Goal: Task Accomplishment & Management: Manage account settings

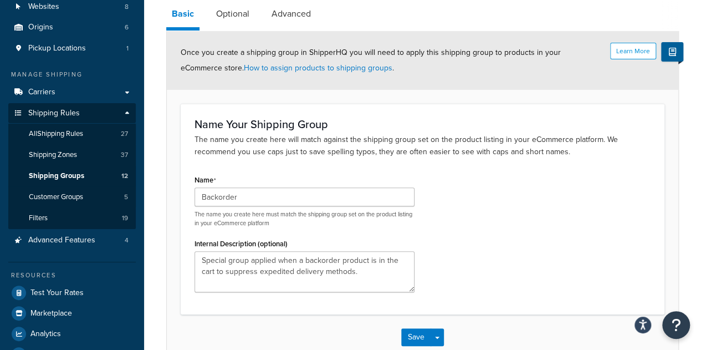
scroll to position [36, 0]
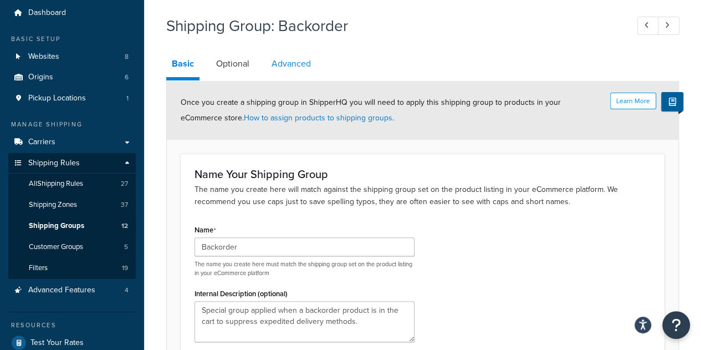
click at [299, 68] on link "Advanced" at bounding box center [291, 63] width 50 height 27
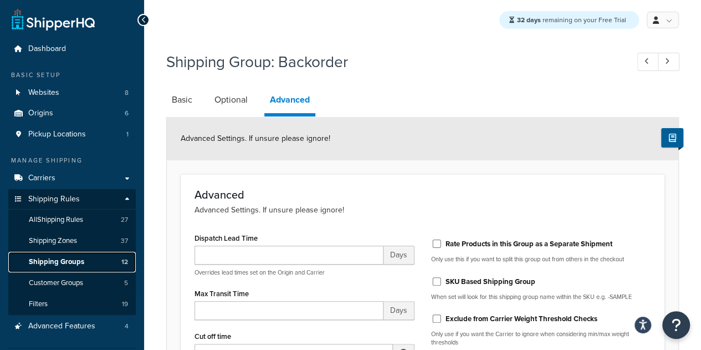
click at [74, 260] on span "Shipping Groups" at bounding box center [56, 261] width 55 height 9
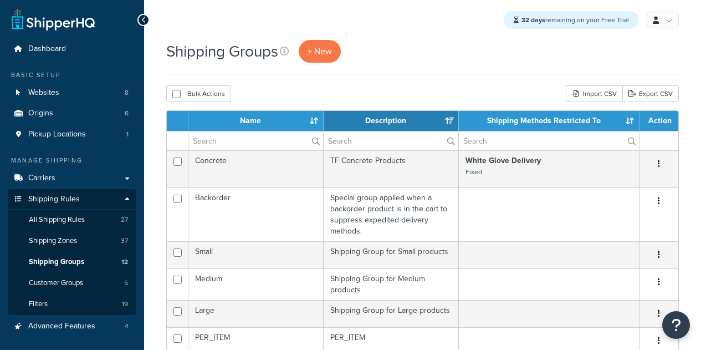
select select "15"
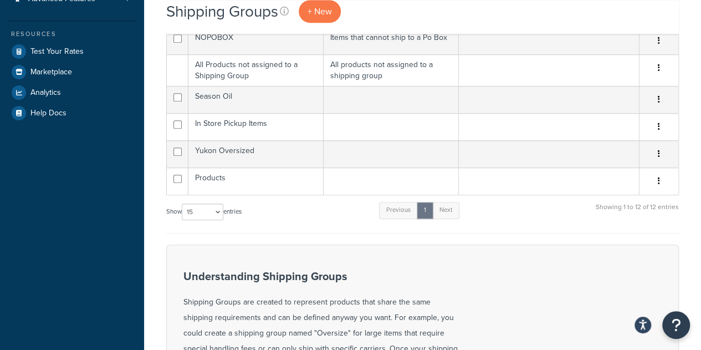
scroll to position [325, 0]
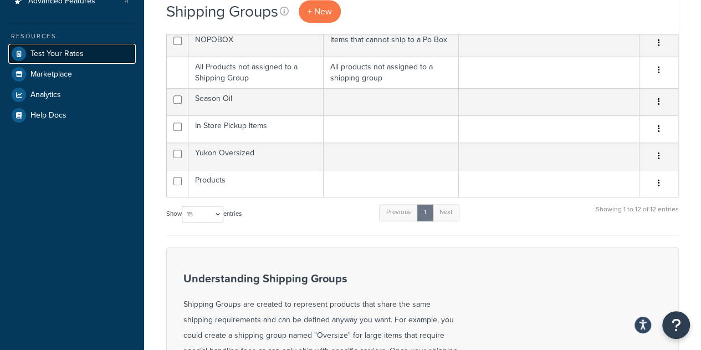
click at [80, 55] on span "Test Your Rates" at bounding box center [56, 53] width 53 height 9
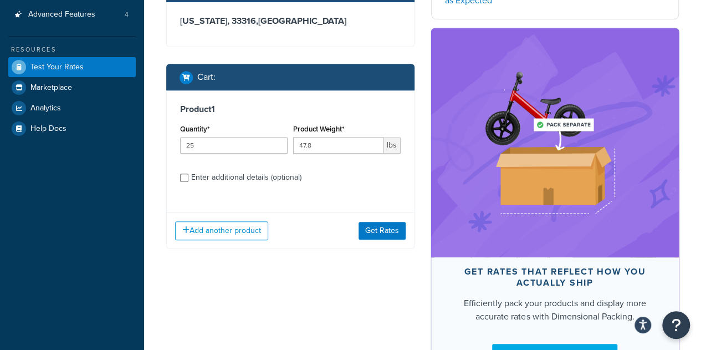
scroll to position [225, 0]
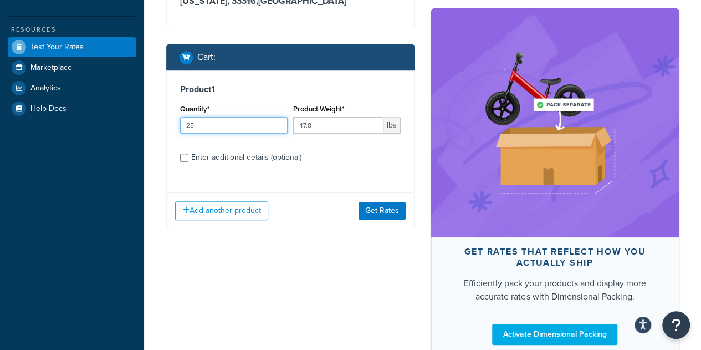
click at [202, 134] on input "25" at bounding box center [234, 125] width 108 height 17
type input "2"
type input "1"
click at [189, 165] on div "Enter additional details (optional)" at bounding box center [290, 156] width 221 height 18
click at [185, 162] on input "Enter additional details (optional)" at bounding box center [184, 158] width 8 height 8
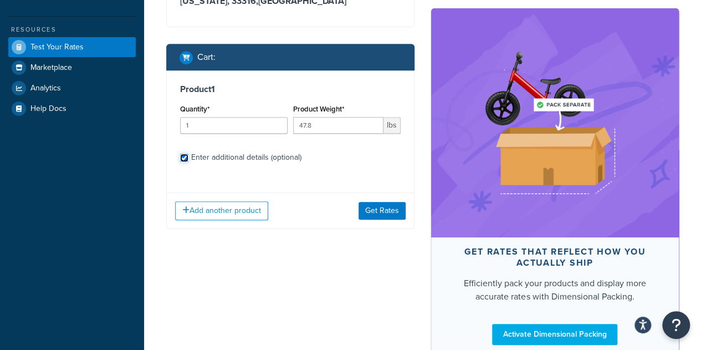
checkbox input "true"
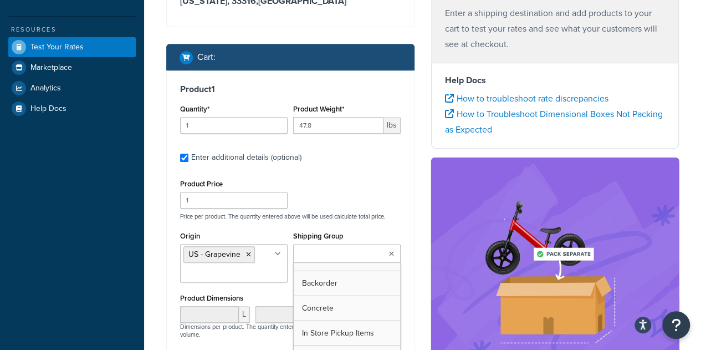
click at [333, 260] on input "Shipping Group" at bounding box center [345, 254] width 98 height 12
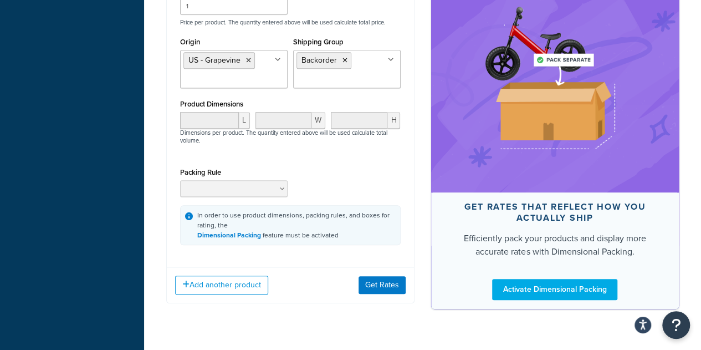
scroll to position [422, 0]
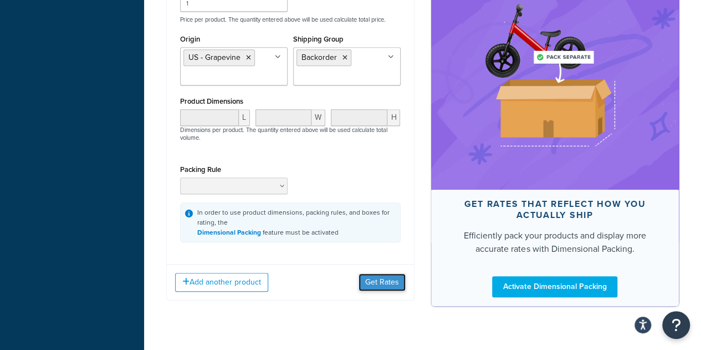
click at [374, 291] on button "Get Rates" at bounding box center [382, 282] width 47 height 18
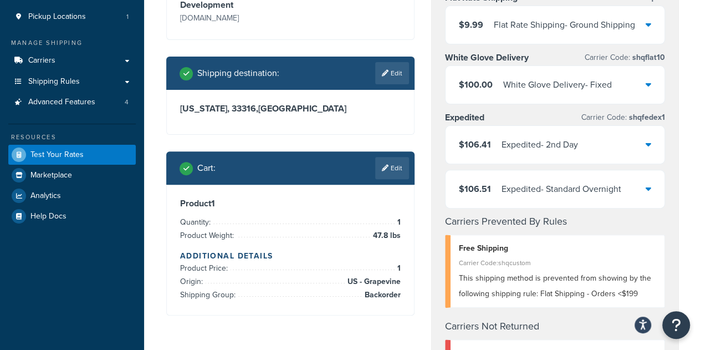
scroll to position [115, 0]
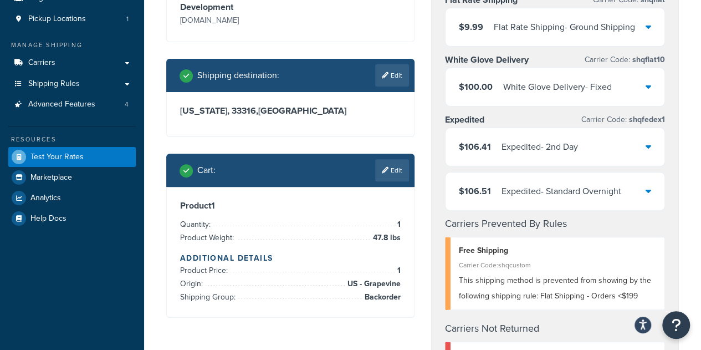
click at [649, 144] on icon at bounding box center [649, 146] width 6 height 9
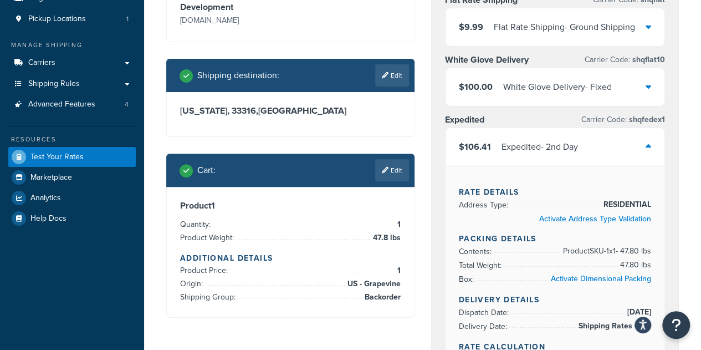
click at [649, 144] on icon at bounding box center [649, 146] width 6 height 9
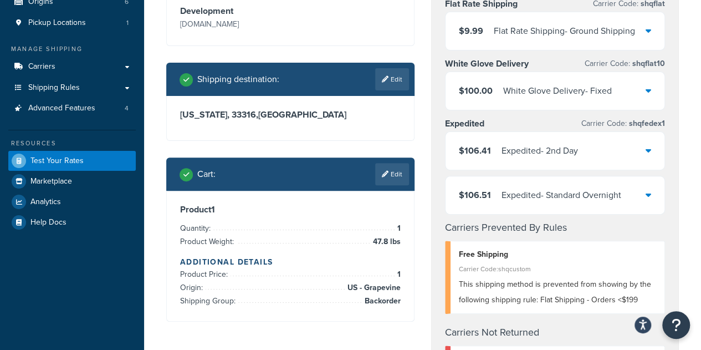
scroll to position [109, 0]
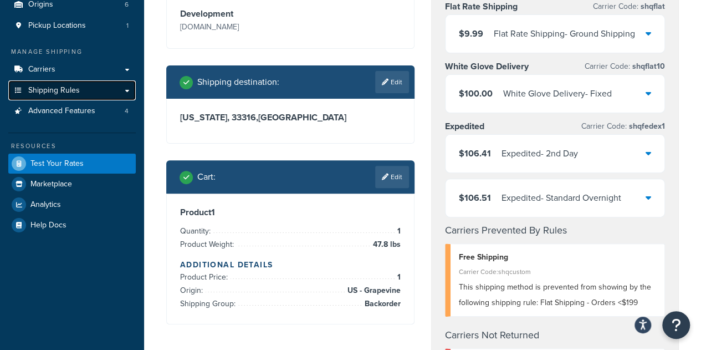
click at [88, 89] on link "Shipping Rules" at bounding box center [71, 90] width 127 height 21
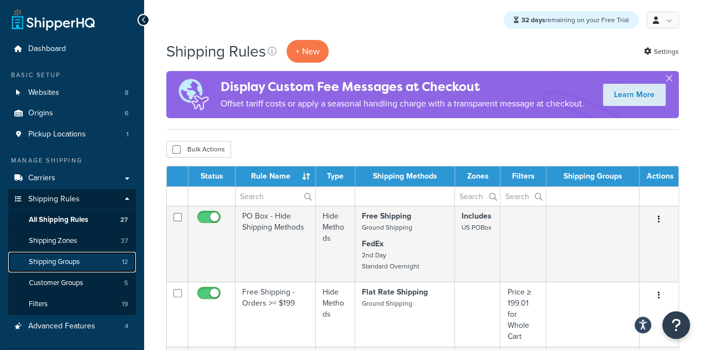
click at [76, 262] on span "Shipping Groups" at bounding box center [54, 261] width 51 height 9
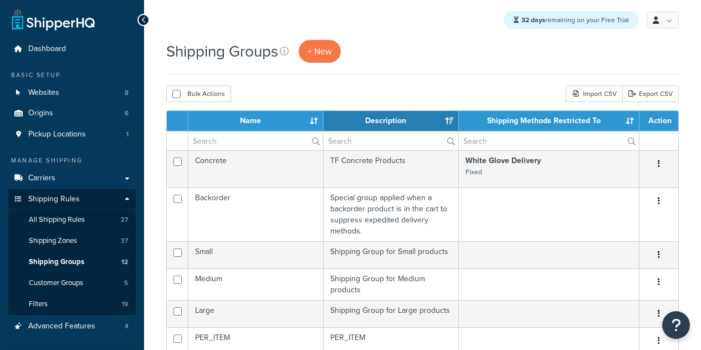
select select "15"
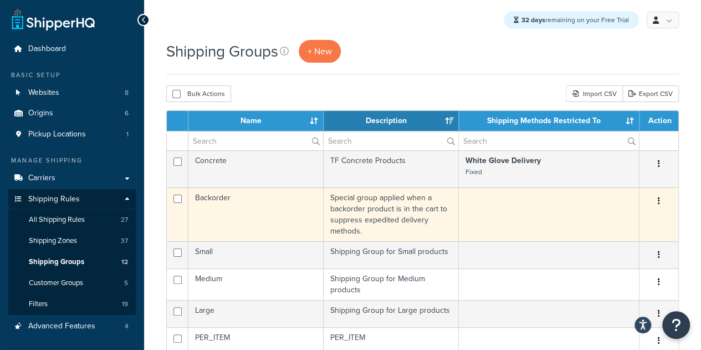
click at [660, 199] on button "button" at bounding box center [659, 201] width 16 height 18
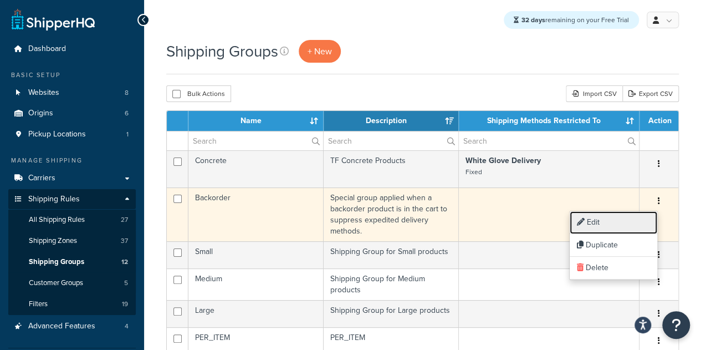
click at [632, 218] on link "Edit" at bounding box center [614, 222] width 88 height 23
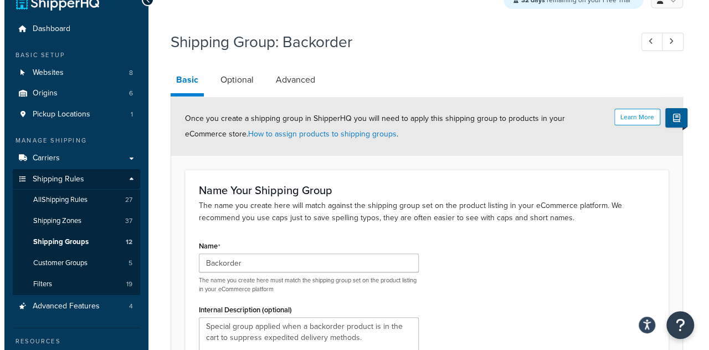
scroll to position [10, 0]
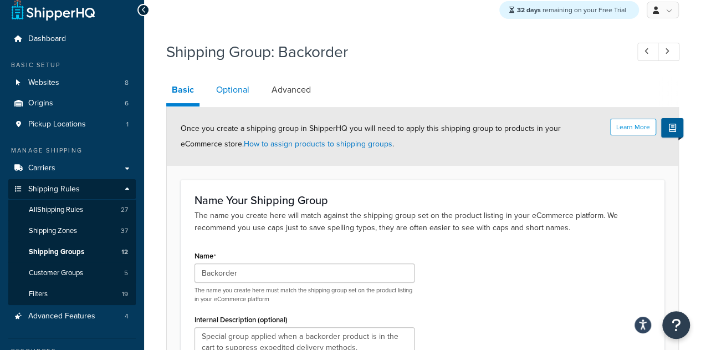
click at [244, 85] on link "Optional" at bounding box center [233, 89] width 44 height 27
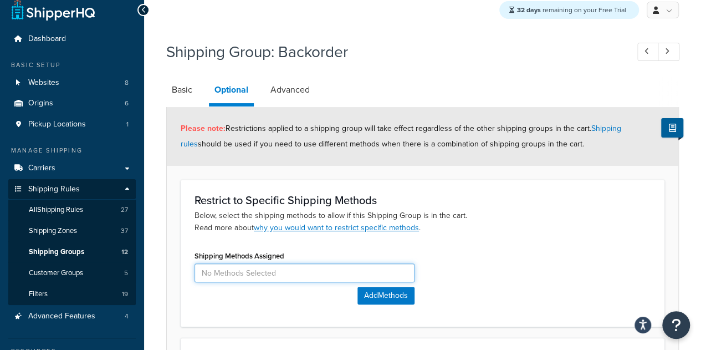
click at [282, 272] on input at bounding box center [305, 272] width 220 height 19
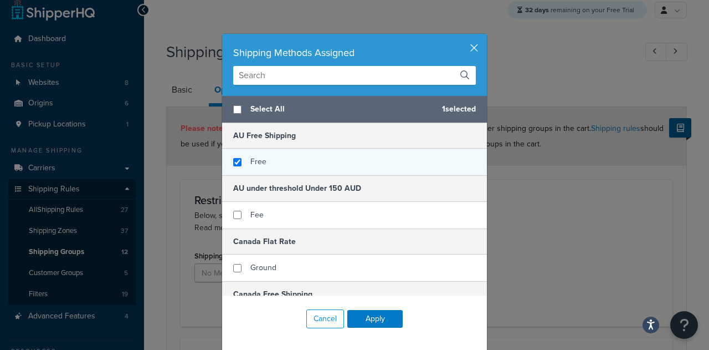
click at [231, 166] on div "Free" at bounding box center [354, 162] width 265 height 27
click at [233, 163] on input "checkbox" at bounding box center [237, 162] width 8 height 8
checkbox input "false"
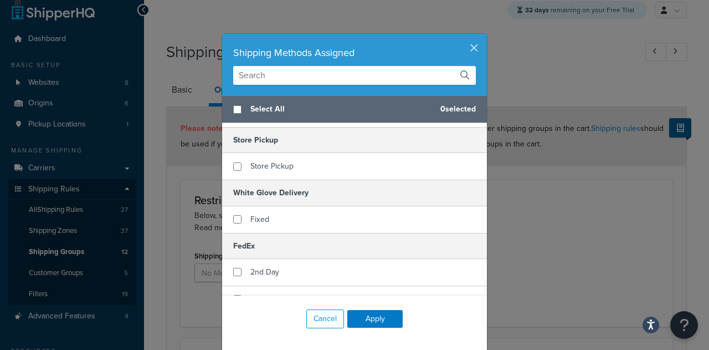
scroll to position [1351, 0]
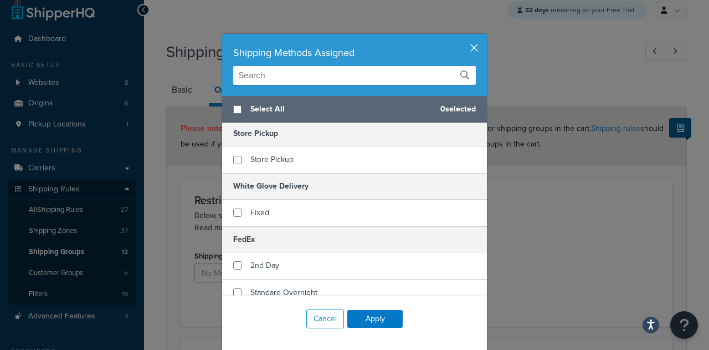
click at [484, 37] on button "button" at bounding box center [485, 35] width 3 height 3
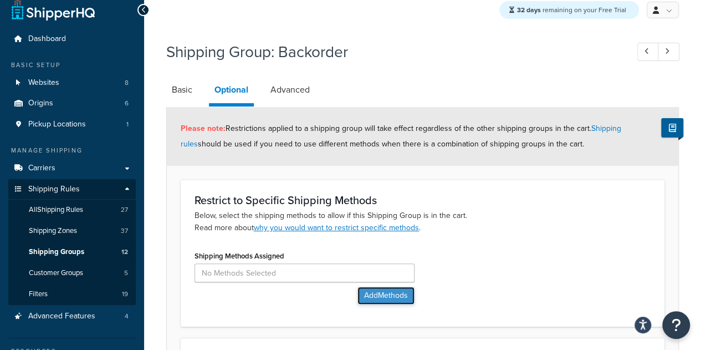
click at [376, 291] on button "Add Methods" at bounding box center [385, 296] width 57 height 18
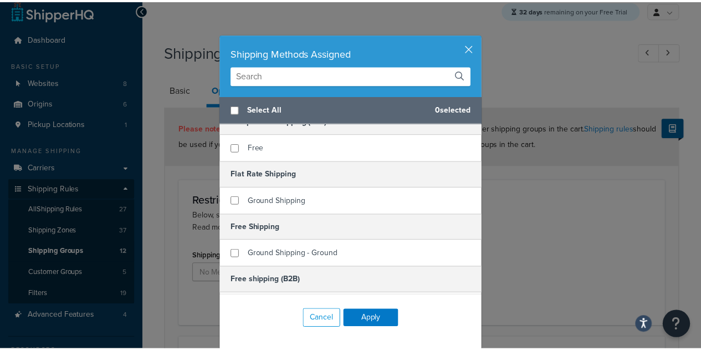
scroll to position [1006, 0]
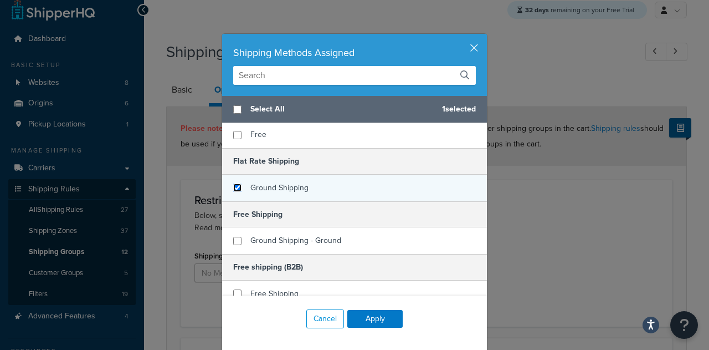
click at [234, 183] on input "checkbox" at bounding box center [237, 187] width 8 height 8
checkbox input "true"
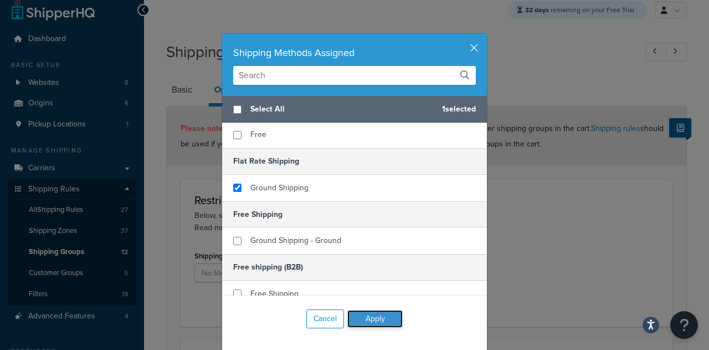
click at [376, 321] on button "Apply" at bounding box center [374, 319] width 55 height 18
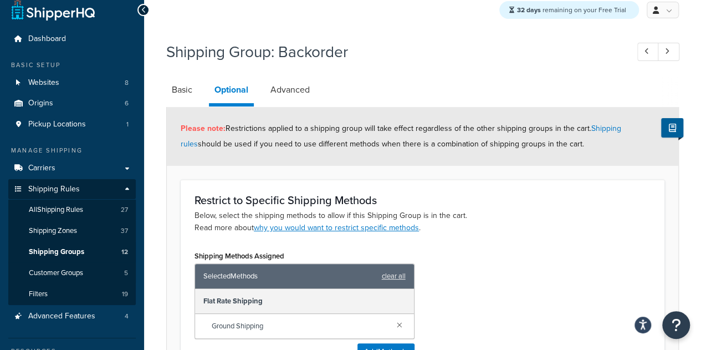
scroll to position [290, 0]
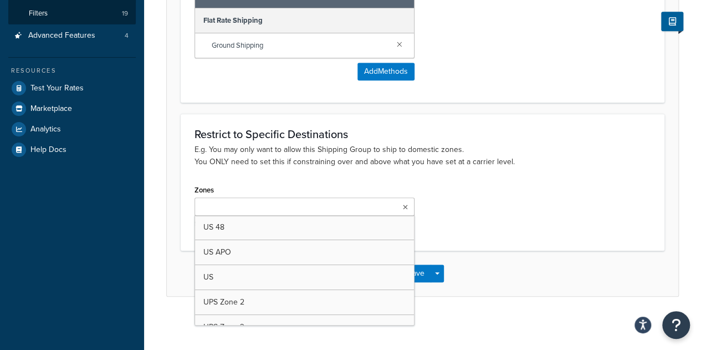
click at [388, 199] on ul at bounding box center [305, 206] width 220 height 18
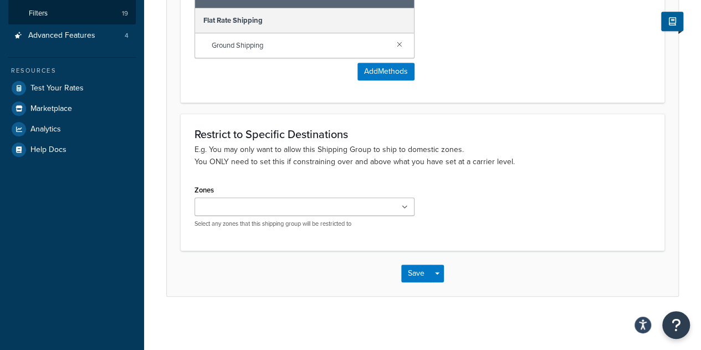
click at [451, 201] on div "Zones US 48 US APO US UPS Zone 2 UPS Zone 3 UPS Zone 4 UPS Zone 5 UPS Zone 6 UP…" at bounding box center [422, 209] width 473 height 54
click at [427, 265] on button "Save" at bounding box center [416, 273] width 30 height 18
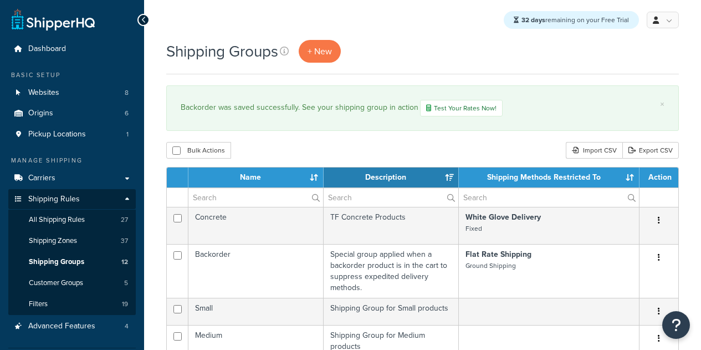
select select "15"
click at [129, 197] on link "Shipping Rules" at bounding box center [71, 199] width 127 height 21
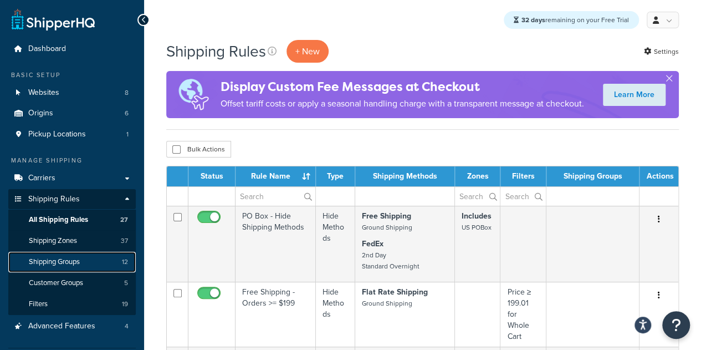
click at [60, 261] on span "Shipping Groups" at bounding box center [54, 261] width 51 height 9
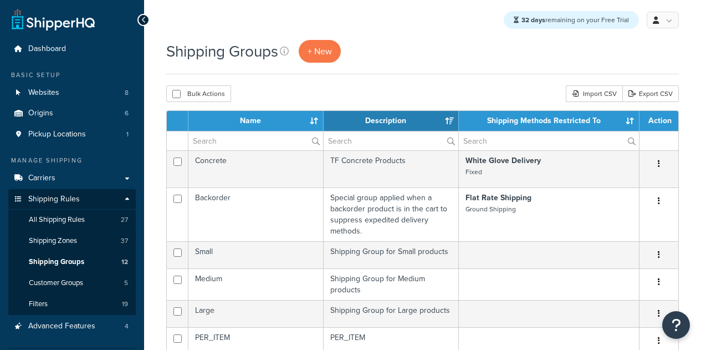
select select "15"
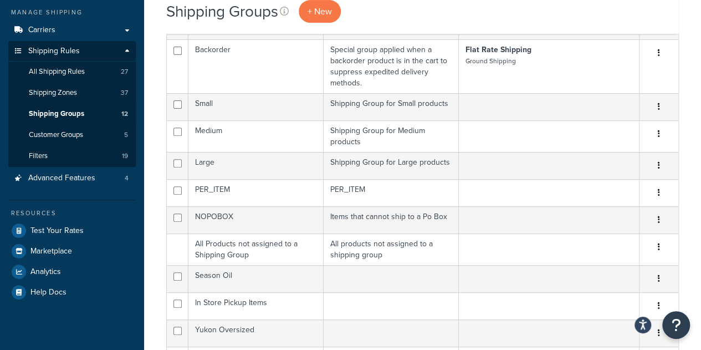
scroll to position [152, 0]
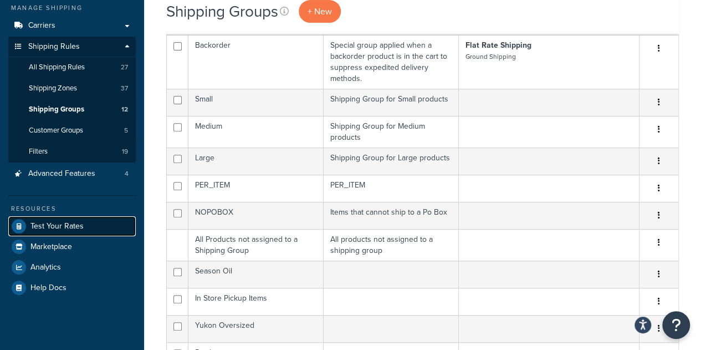
click at [64, 224] on span "Test Your Rates" at bounding box center [56, 226] width 53 height 9
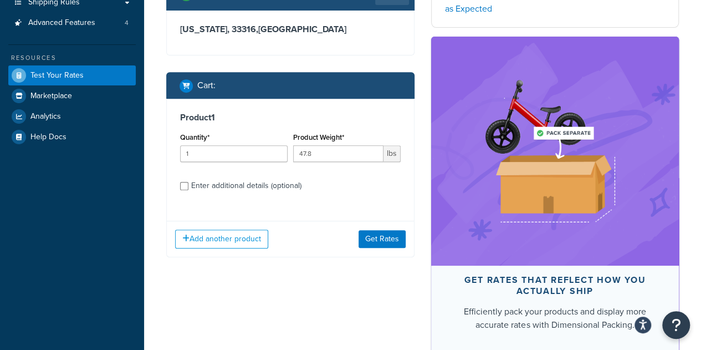
scroll to position [198, 0]
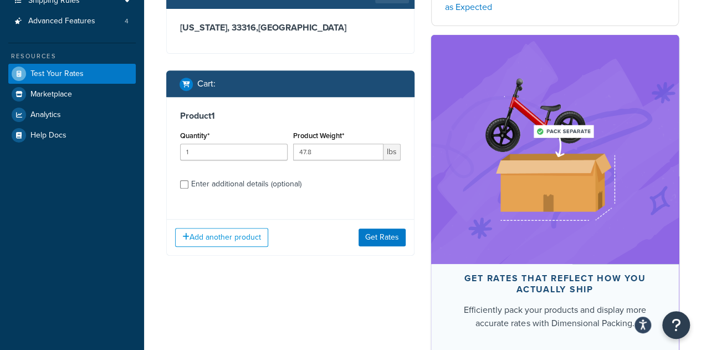
click at [198, 192] on div "Enter additional details (optional)" at bounding box center [246, 184] width 110 height 16
click at [188, 188] on input "Enter additional details (optional)" at bounding box center [184, 184] width 8 height 8
checkbox input "true"
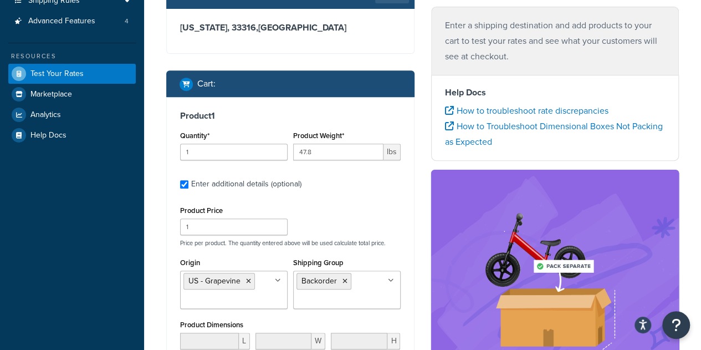
drag, startPoint x: 573, startPoint y: 184, endPoint x: 574, endPoint y: 255, distance: 71.5
click at [580, 269] on div at bounding box center [555, 284] width 248 height 229
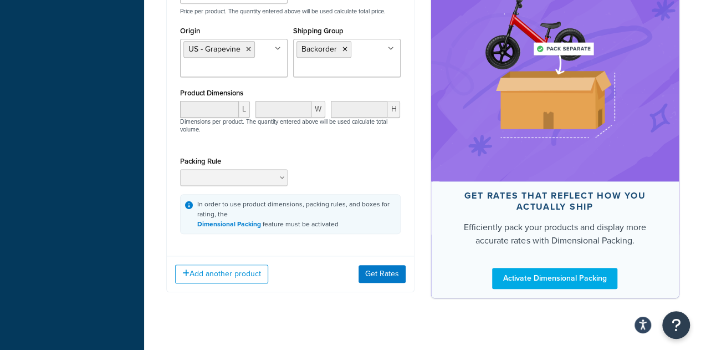
scroll to position [434, 0]
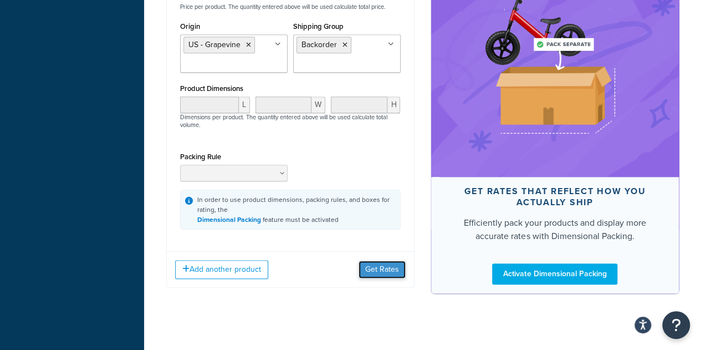
click at [377, 278] on button "Get Rates" at bounding box center [382, 269] width 47 height 18
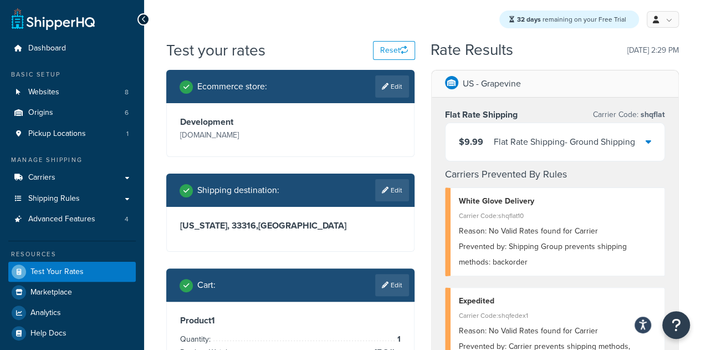
scroll to position [0, 0]
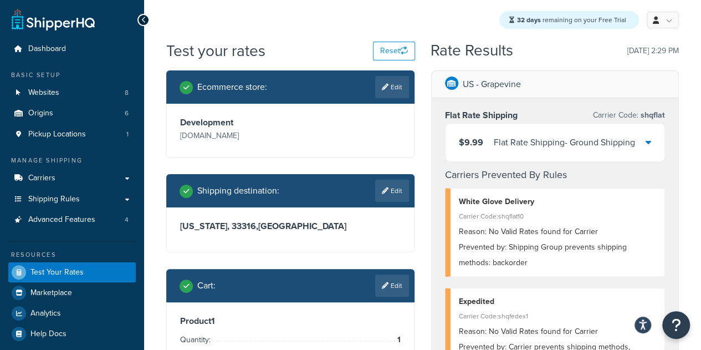
click at [566, 146] on div "Flat Rate Shipping - Ground Shipping" at bounding box center [564, 143] width 141 height 16
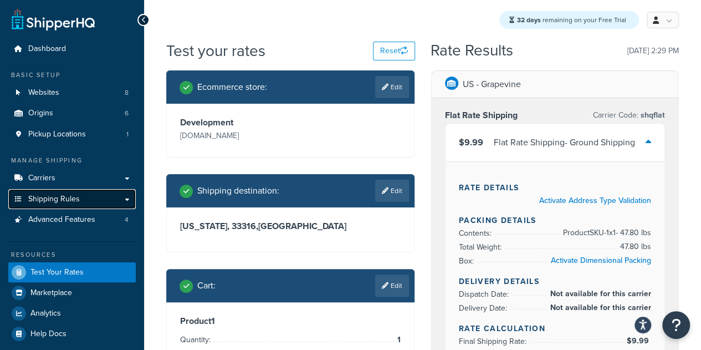
click at [129, 198] on link "Shipping Rules" at bounding box center [71, 199] width 127 height 21
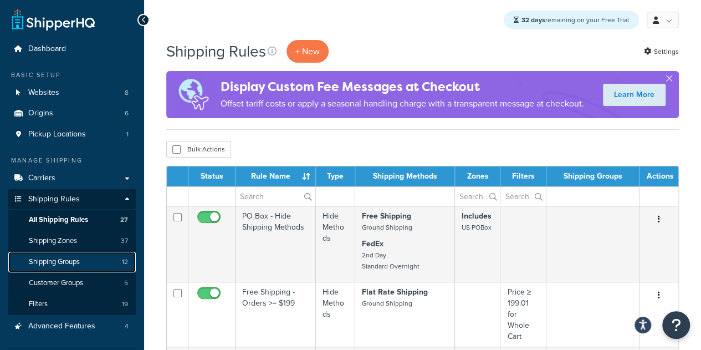
click at [69, 263] on span "Shipping Groups" at bounding box center [54, 261] width 51 height 9
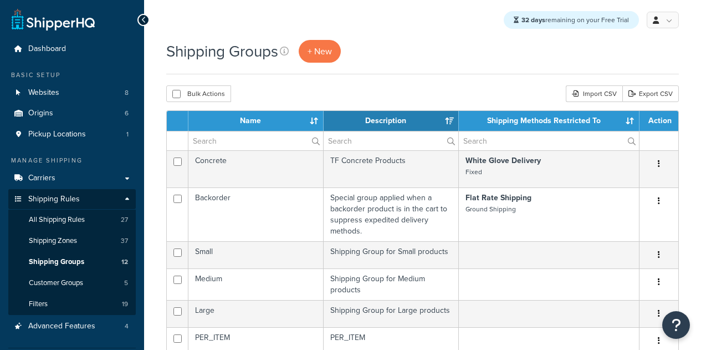
select select "15"
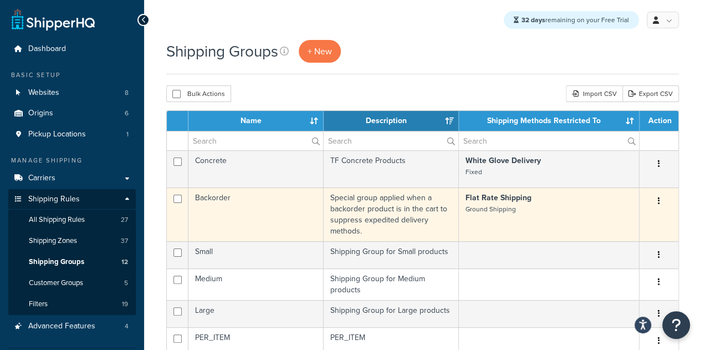
click at [661, 202] on button "button" at bounding box center [659, 201] width 16 height 18
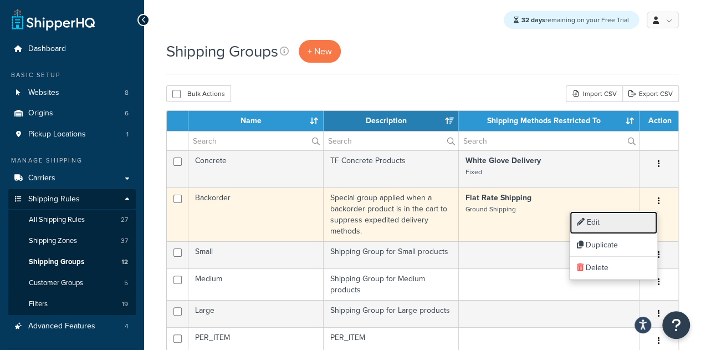
click at [632, 219] on link "Edit" at bounding box center [614, 222] width 88 height 23
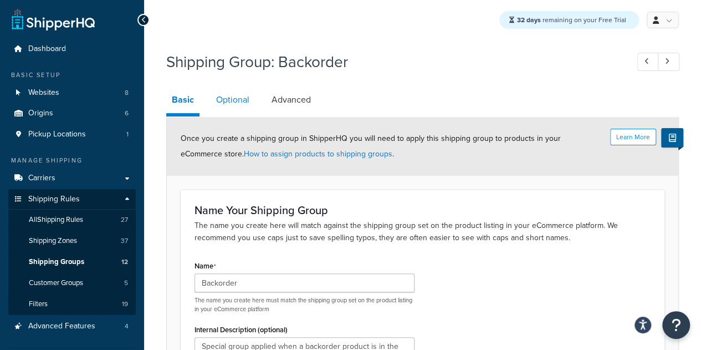
click at [232, 101] on link "Optional" at bounding box center [233, 99] width 44 height 27
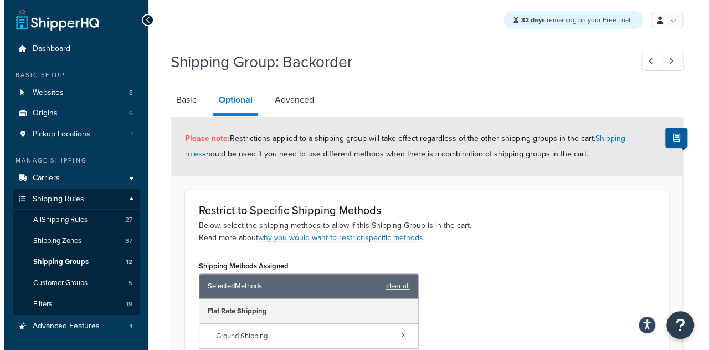
scroll to position [290, 0]
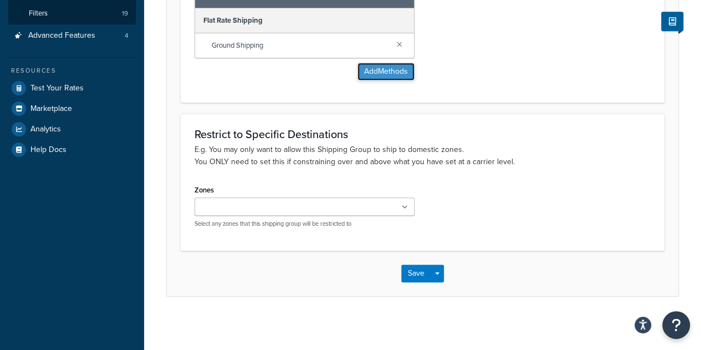
click at [388, 70] on button "Add Methods" at bounding box center [385, 72] width 57 height 18
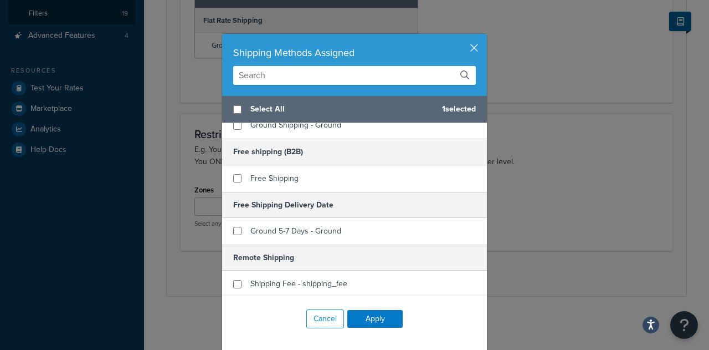
scroll to position [1124, 0]
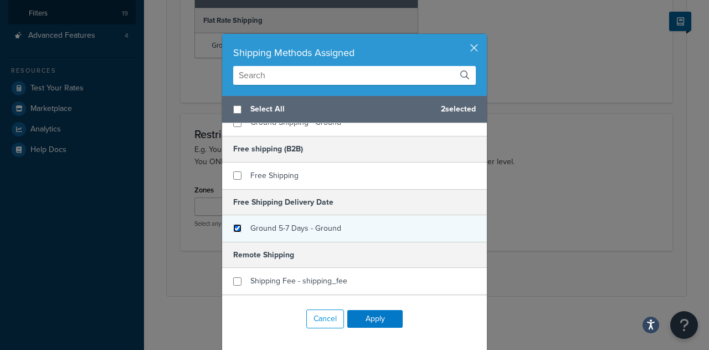
click at [235, 224] on input "checkbox" at bounding box center [237, 228] width 8 height 8
checkbox input "true"
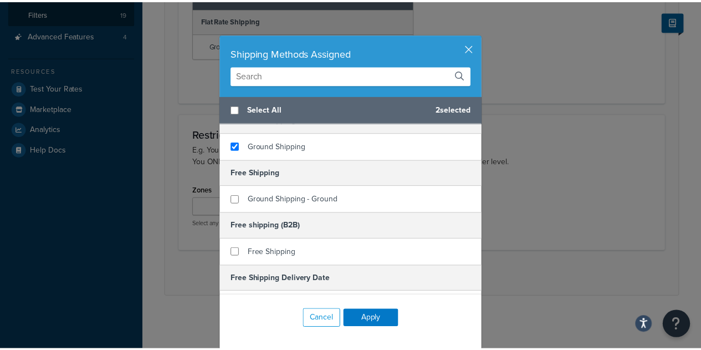
scroll to position [1041, 0]
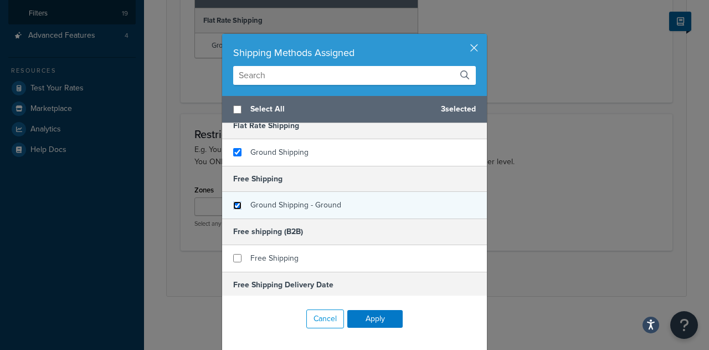
click at [235, 201] on input "checkbox" at bounding box center [237, 205] width 8 height 8
checkbox input "true"
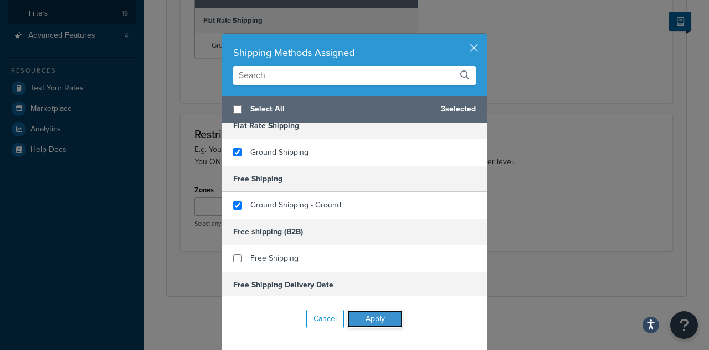
click at [387, 315] on button "Apply" at bounding box center [374, 319] width 55 height 18
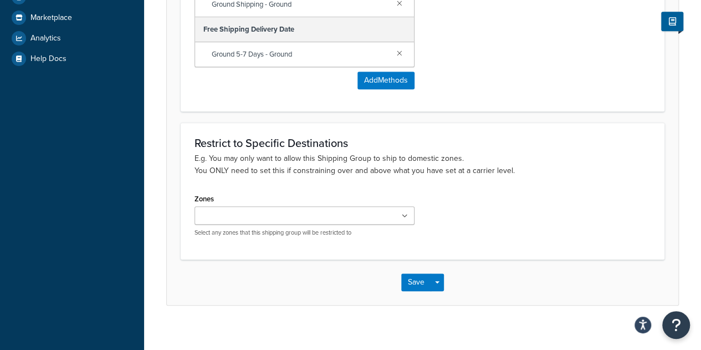
scroll to position [389, 0]
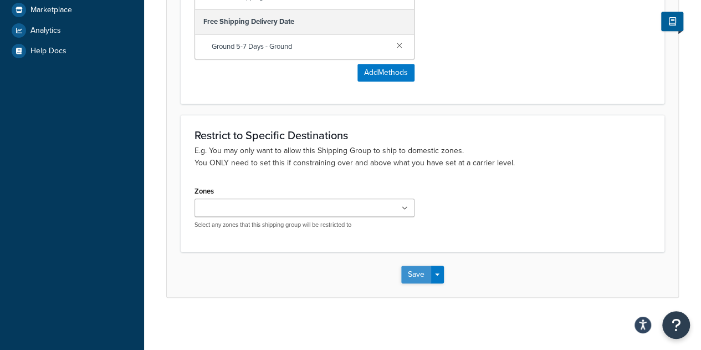
click at [416, 275] on button "Save" at bounding box center [416, 274] width 30 height 18
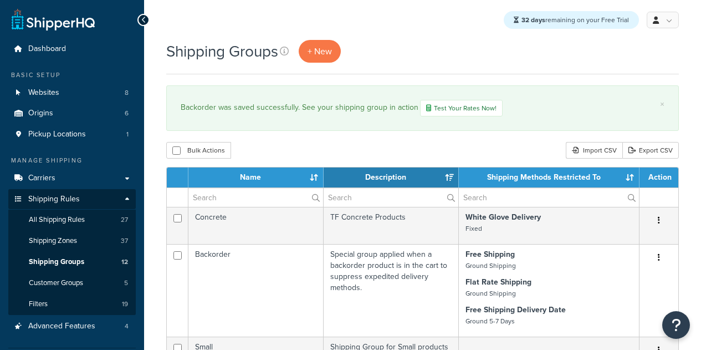
select select "15"
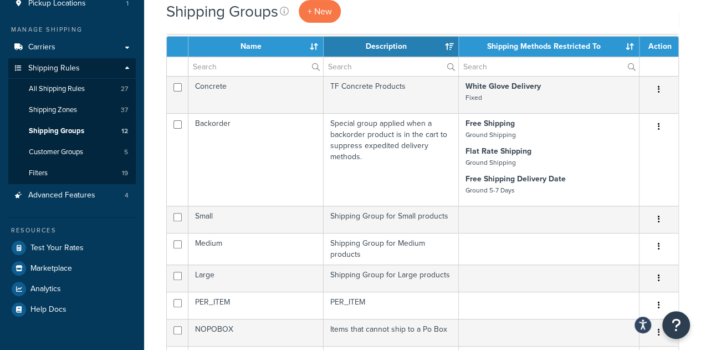
scroll to position [132, 0]
